Goal: Navigation & Orientation: Find specific page/section

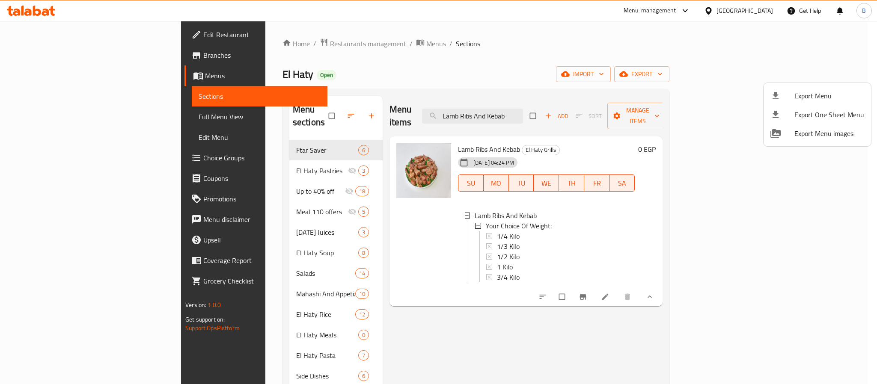
click at [234, 39] on div at bounding box center [438, 192] width 877 height 384
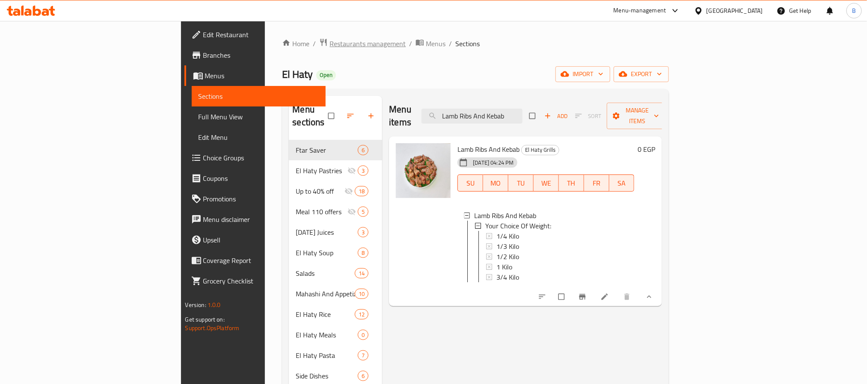
click at [330, 40] on span "Restaurants management" at bounding box center [368, 44] width 76 height 10
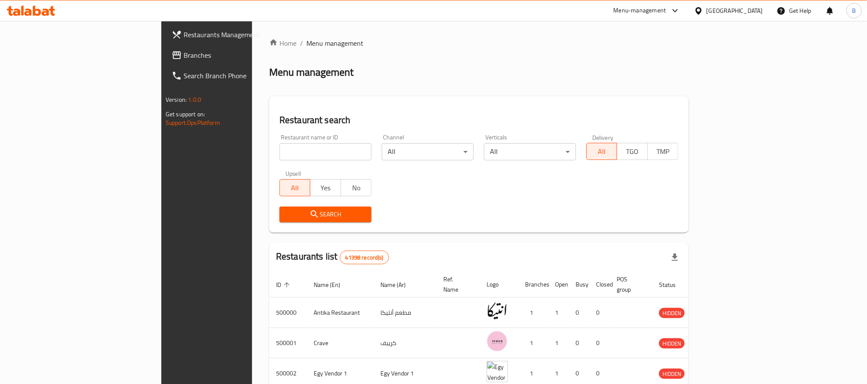
click at [757, 13] on div "[GEOGRAPHIC_DATA]" at bounding box center [735, 10] width 57 height 9
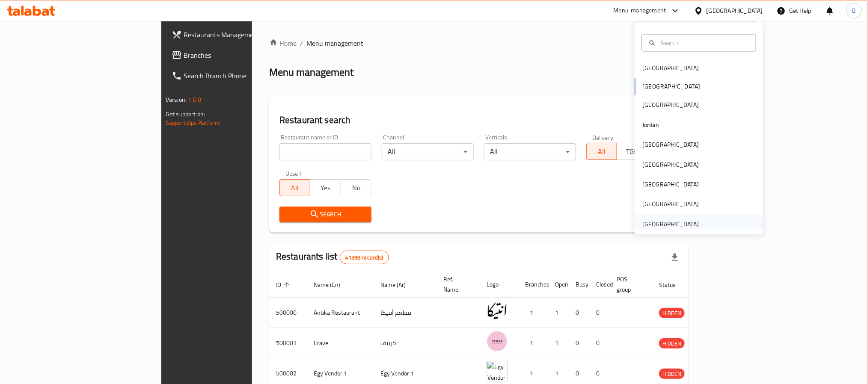
click at [663, 217] on div "[GEOGRAPHIC_DATA]" at bounding box center [671, 224] width 70 height 20
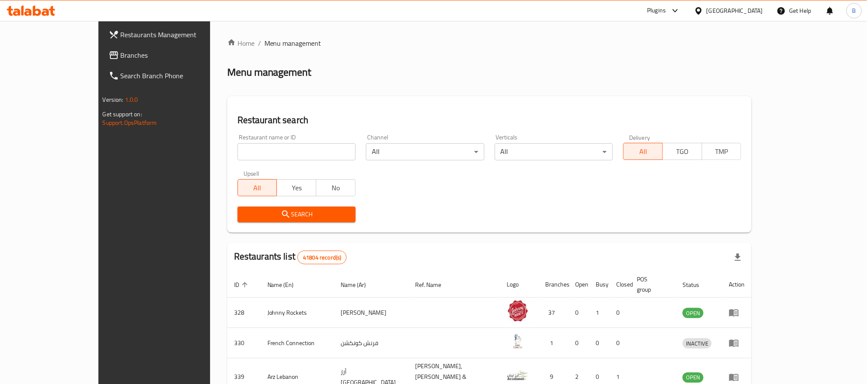
click at [121, 59] on span "Branches" at bounding box center [179, 55] width 116 height 10
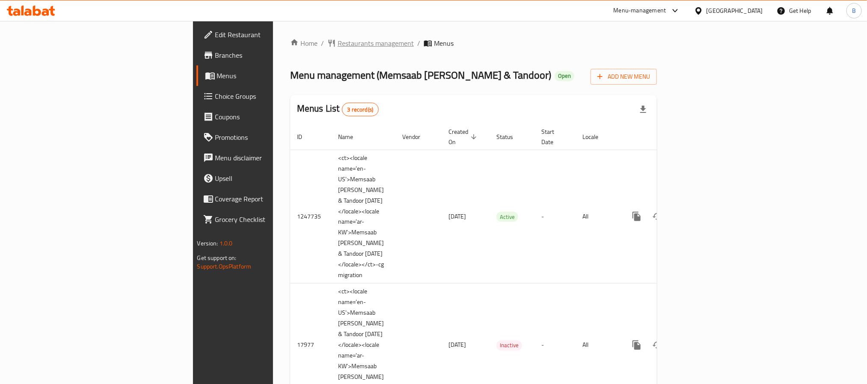
click at [338, 40] on span "Restaurants management" at bounding box center [376, 43] width 76 height 10
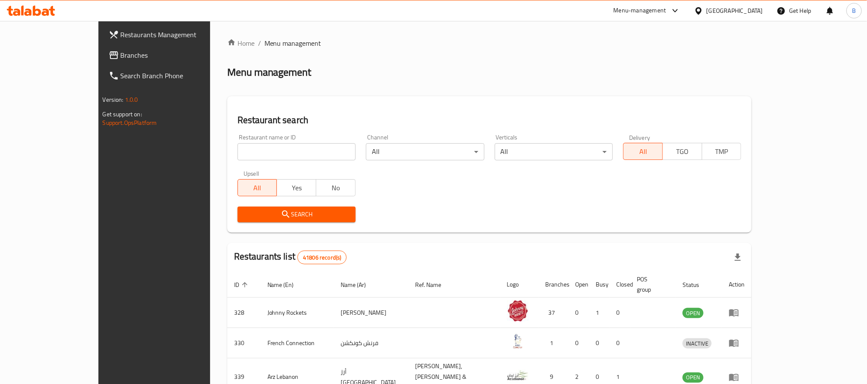
click at [736, 7] on div "[GEOGRAPHIC_DATA]" at bounding box center [735, 10] width 57 height 9
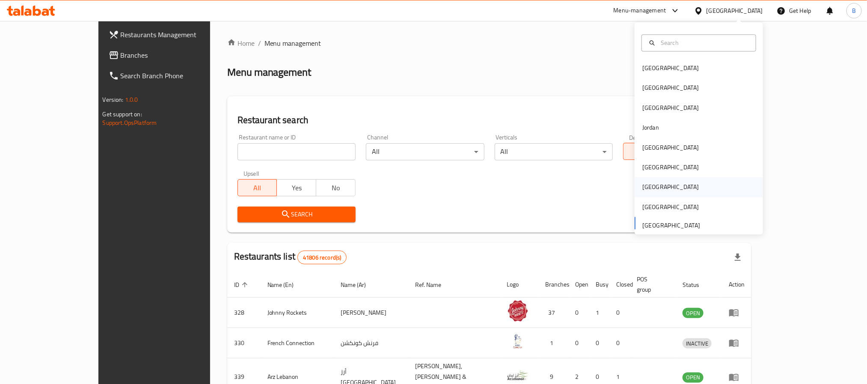
click at [659, 182] on div "[GEOGRAPHIC_DATA]" at bounding box center [699, 188] width 128 height 20
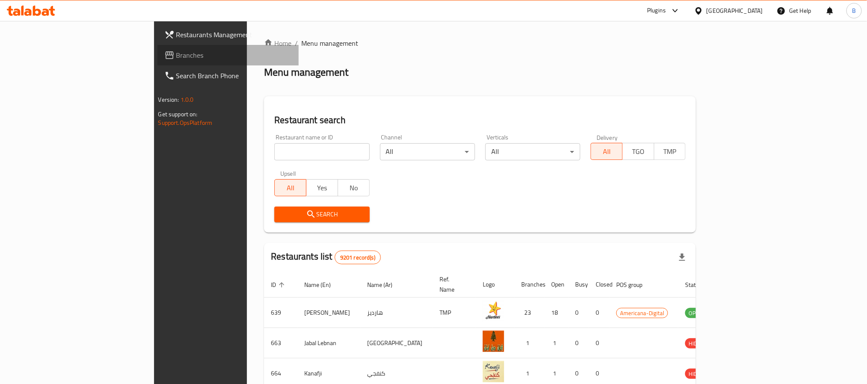
click at [176, 59] on span "Branches" at bounding box center [234, 55] width 116 height 10
